Goal: Information Seeking & Learning: Find specific fact

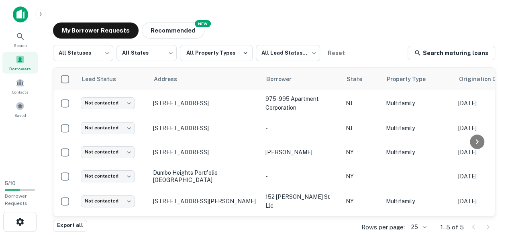
scroll to position [2, 0]
click at [16, 41] on icon at bounding box center [21, 37] width 10 height 10
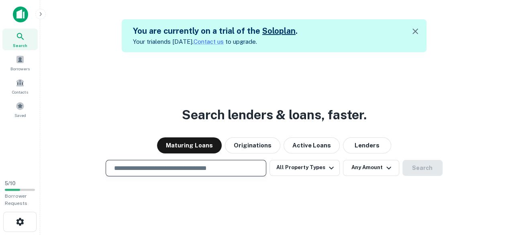
click at [131, 167] on input "text" at bounding box center [185, 167] width 153 height 9
type input "**********"
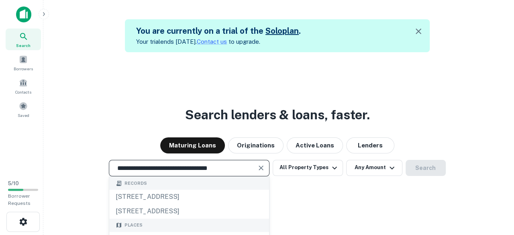
scroll to position [13, 0]
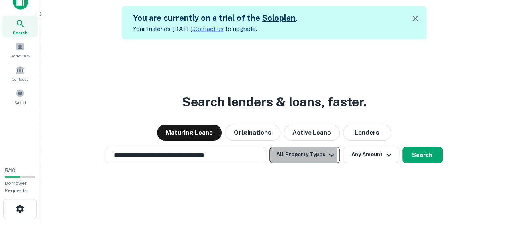
click at [292, 155] on button "All Property Types" at bounding box center [304, 155] width 70 height 16
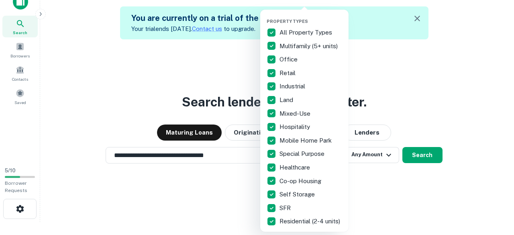
click at [441, 79] on div at bounding box center [257, 117] width 514 height 235
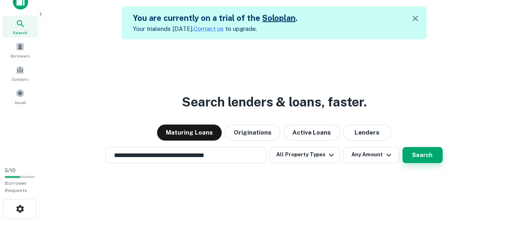
click at [424, 152] on button "Search" at bounding box center [422, 155] width 40 height 16
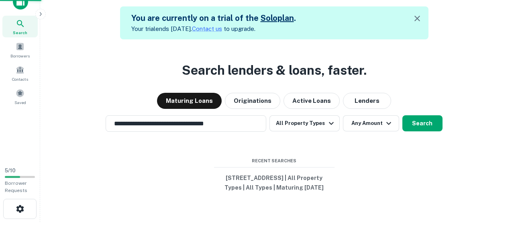
click at [240, 146] on div "[STREET_ADDRESS]" at bounding box center [256, 145] width 159 height 14
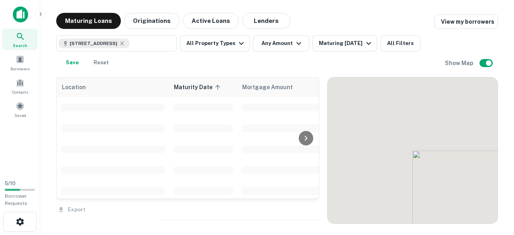
scroll to position [2, 0]
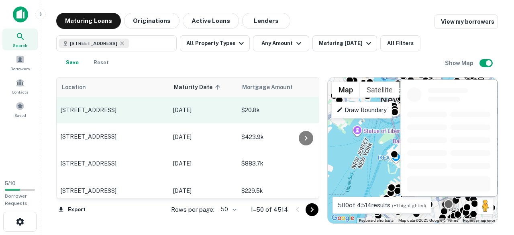
click at [128, 111] on p "[STREET_ADDRESS]" at bounding box center [113, 109] width 104 height 7
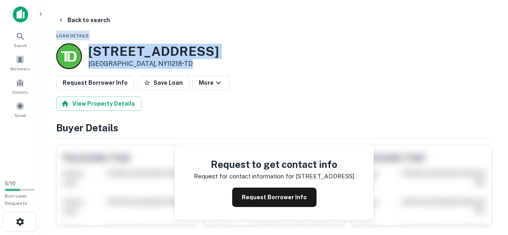
drag, startPoint x: 506, startPoint y: 16, endPoint x: 512, endPoint y: 42, distance: 26.4
click at [507, 42] on html "Search Borrowers Contacts Saved 5 / 10 Borrower Requests Back to search Loan De…" at bounding box center [254, 117] width 508 height 235
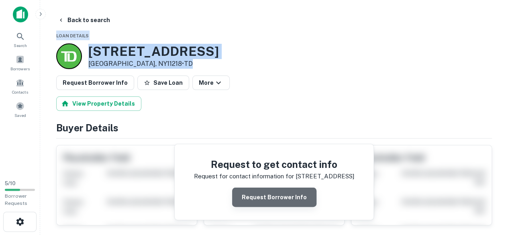
click at [282, 195] on button "Request Borrower Info" at bounding box center [274, 196] width 84 height 19
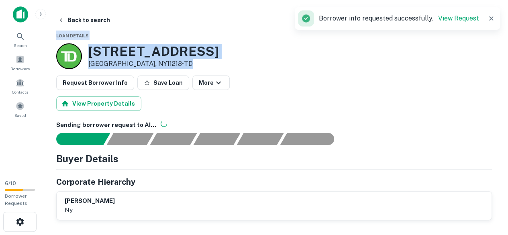
click at [217, 58] on div "[STREET_ADDRESS] • TD" at bounding box center [273, 56] width 435 height 26
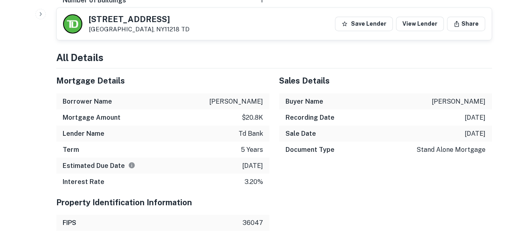
scroll to position [664, 0]
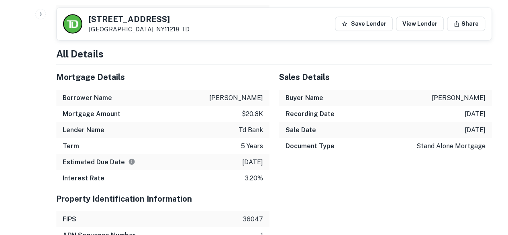
drag, startPoint x: 212, startPoint y: 95, endPoint x: 266, endPoint y: 99, distance: 53.9
click at [266, 99] on div "Borrower Name [PERSON_NAME]" at bounding box center [162, 97] width 213 height 16
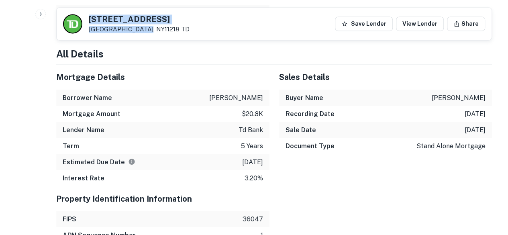
drag, startPoint x: 91, startPoint y: 18, endPoint x: 139, endPoint y: 31, distance: 49.8
click at [139, 31] on div "[STREET_ADDRESS] TD" at bounding box center [139, 24] width 101 height 18
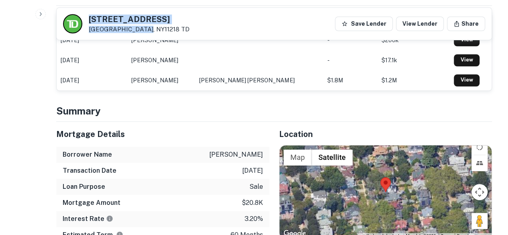
scroll to position [209, 0]
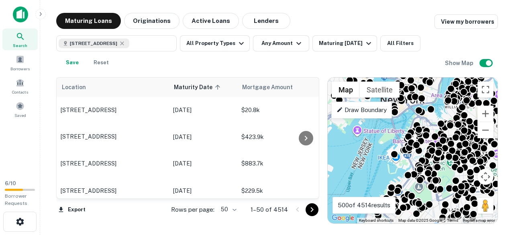
click at [20, 16] on img at bounding box center [20, 14] width 15 height 16
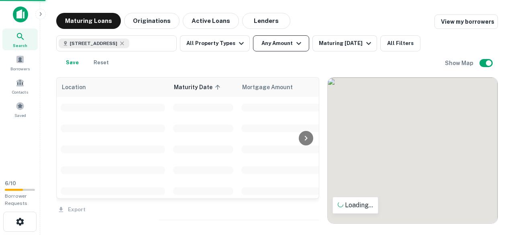
click at [284, 49] on button "Any Amount" at bounding box center [281, 43] width 56 height 16
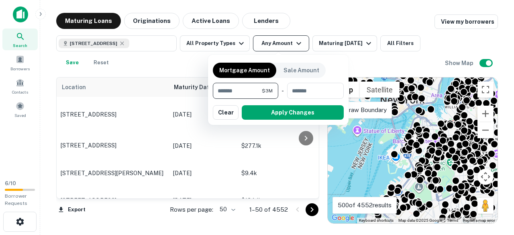
type input "*******"
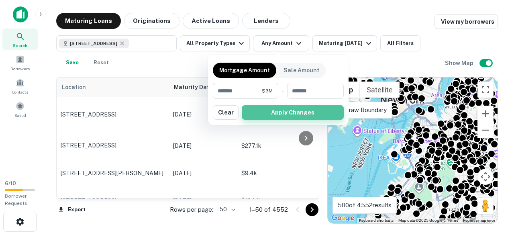
click at [297, 110] on button "Apply Changes" at bounding box center [293, 112] width 102 height 14
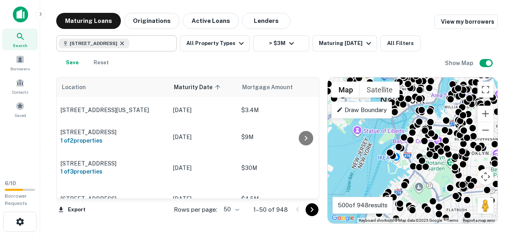
click at [124, 43] on icon at bounding box center [122, 43] width 4 height 4
type input "**********"
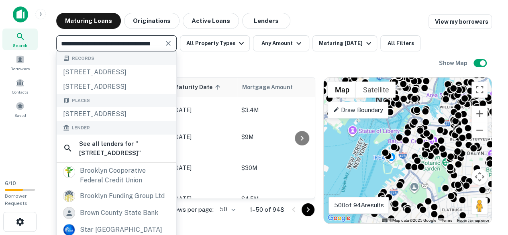
click at [199, 61] on div "**********" at bounding box center [247, 52] width 382 height 35
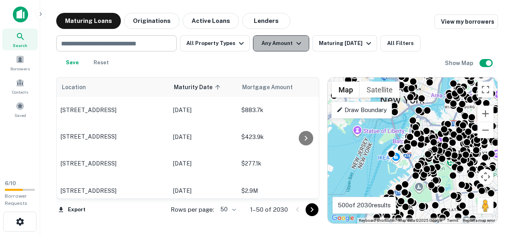
click at [279, 45] on button "Any Amount" at bounding box center [281, 43] width 56 height 16
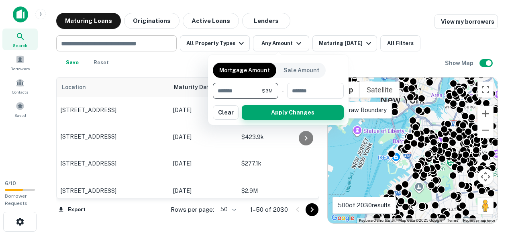
type input "*******"
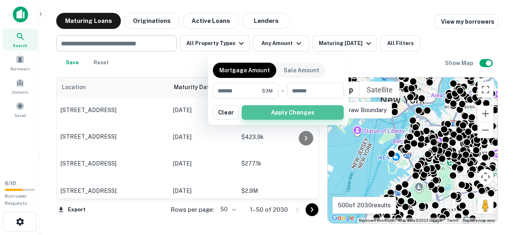
click at [306, 116] on button "Apply Changes" at bounding box center [293, 112] width 102 height 14
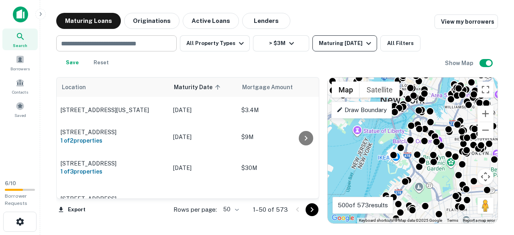
click at [355, 39] on div "Maturing [DATE]" at bounding box center [346, 44] width 55 height 10
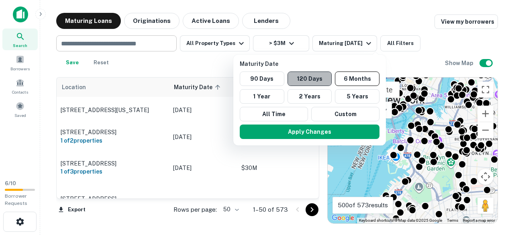
click at [315, 77] on button "120 Days" at bounding box center [309, 78] width 45 height 14
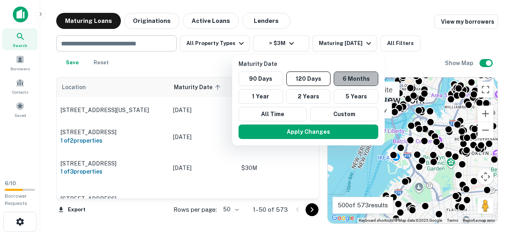
click at [356, 75] on button "6 Months" at bounding box center [355, 78] width 45 height 14
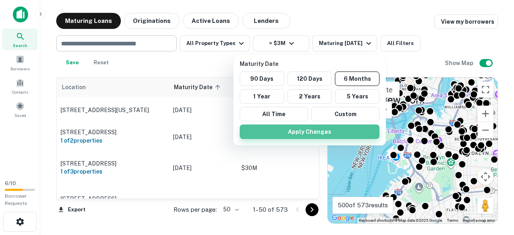
click at [302, 132] on button "Apply Changes" at bounding box center [310, 131] width 140 height 14
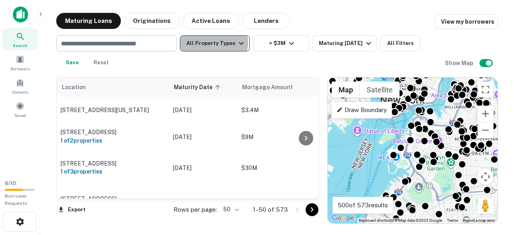
click at [213, 42] on button "All Property Types" at bounding box center [215, 43] width 70 height 16
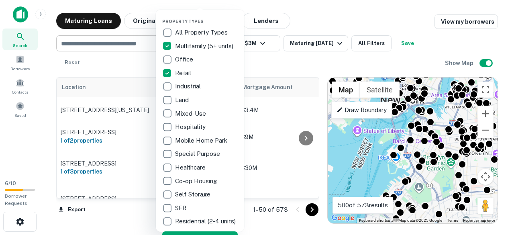
click at [359, 63] on div at bounding box center [257, 117] width 514 height 235
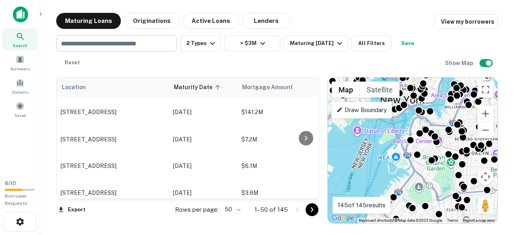
scroll to position [1268, 0]
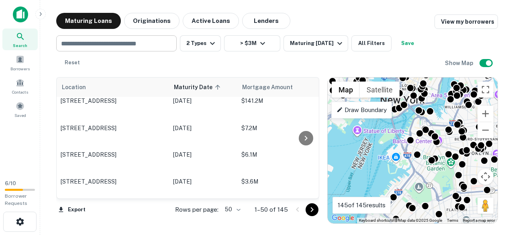
drag, startPoint x: 313, startPoint y: 181, endPoint x: 313, endPoint y: 192, distance: 11.2
click at [313, 192] on div at bounding box center [306, 137] width 16 height 121
click at [73, 207] on button "Export" at bounding box center [71, 209] width 31 height 12
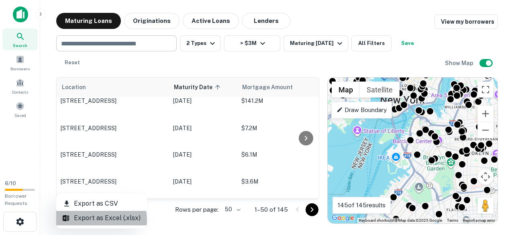
click at [88, 220] on li "Export as Excel (.xlsx)" at bounding box center [101, 218] width 91 height 14
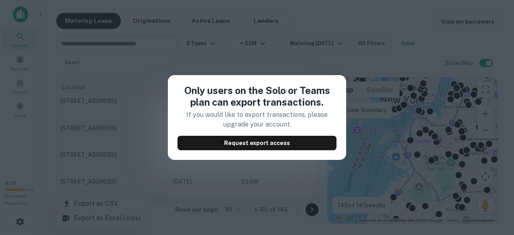
click at [146, 63] on div "Only users on the Solo or Teams plan can export transactions. If you would like…" at bounding box center [257, 117] width 514 height 235
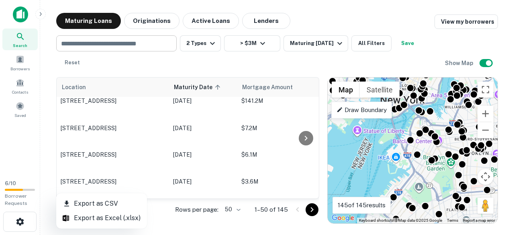
drag, startPoint x: 317, startPoint y: 182, endPoint x: 318, endPoint y: 170, distance: 12.5
click at [318, 170] on div at bounding box center [257, 117] width 514 height 235
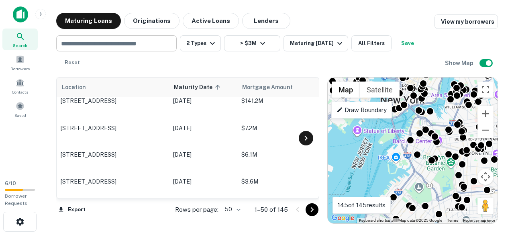
click at [307, 136] on icon at bounding box center [306, 138] width 10 height 10
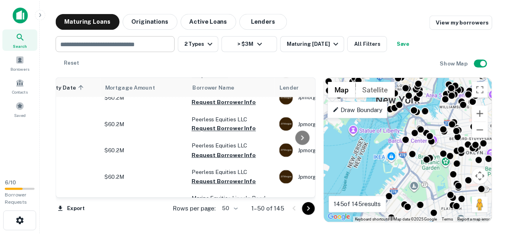
scroll to position [755, 0]
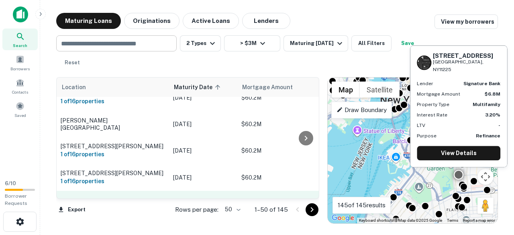
click at [110, 205] on p "[STREET_ADDRESS]" at bounding box center [113, 208] width 104 height 7
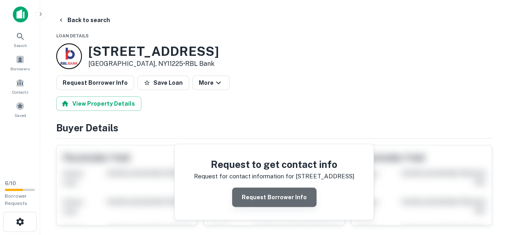
click at [280, 199] on button "Request Borrower Info" at bounding box center [274, 196] width 84 height 19
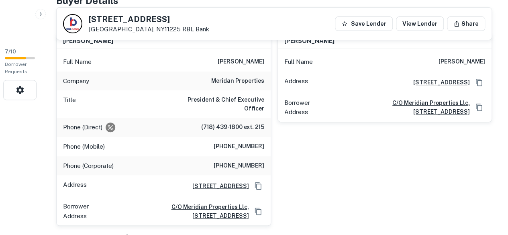
scroll to position [126, 0]
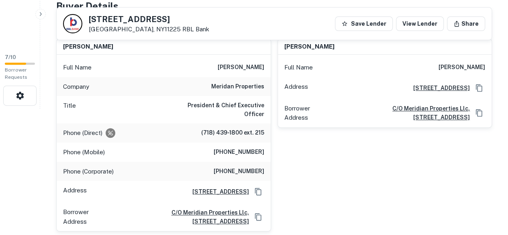
drag, startPoint x: 268, startPoint y: 68, endPoint x: 221, endPoint y: 70, distance: 47.0
click at [221, 70] on div "Full Name [PERSON_NAME]" at bounding box center [164, 67] width 214 height 19
click at [309, 169] on div "[PERSON_NAME] Full Name [PERSON_NAME] Address [STREET_ADDRESS][GEOGRAPHIC_DATA]…" at bounding box center [381, 131] width 221 height 199
drag, startPoint x: 268, startPoint y: 145, endPoint x: 204, endPoint y: 146, distance: 63.8
click at [204, 146] on div "Phone (Mobile) [PHONE_NUMBER]" at bounding box center [164, 151] width 214 height 19
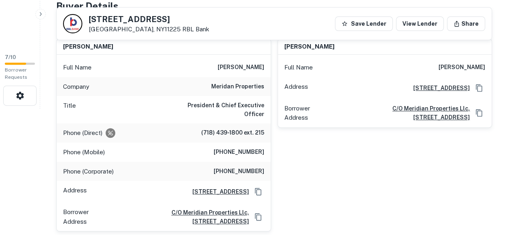
click at [320, 156] on div "[PERSON_NAME] Full Name [PERSON_NAME] Address [STREET_ADDRESS][GEOGRAPHIC_DATA]…" at bounding box center [381, 131] width 221 height 199
drag, startPoint x: 265, startPoint y: 162, endPoint x: 219, endPoint y: 166, distance: 45.5
click at [219, 166] on div "Phone (Corporate) [PHONE_NUMBER]" at bounding box center [164, 171] width 214 height 19
click at [307, 175] on div "[PERSON_NAME] Full Name [PERSON_NAME] Address [STREET_ADDRESS][GEOGRAPHIC_DATA]…" at bounding box center [381, 131] width 221 height 199
drag, startPoint x: 422, startPoint y: 65, endPoint x: 485, endPoint y: 64, distance: 63.0
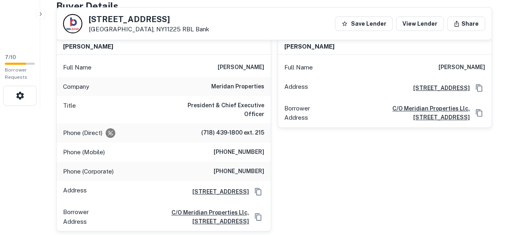
click at [485, 64] on div "Full Name [PERSON_NAME]" at bounding box center [385, 67] width 214 height 19
